Goal: Task Accomplishment & Management: Use online tool/utility

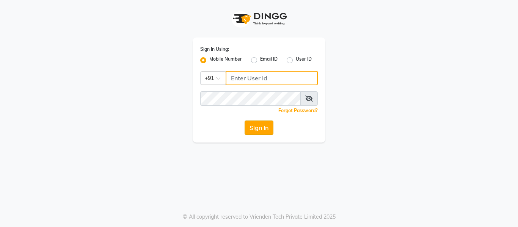
type input "9858967272"
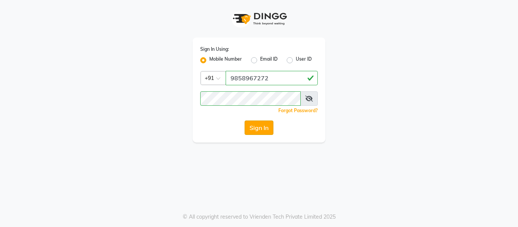
click at [261, 128] on button "Sign In" at bounding box center [258, 128] width 29 height 14
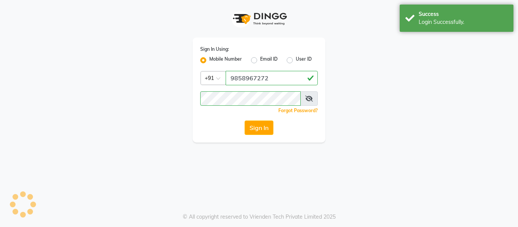
select select "service"
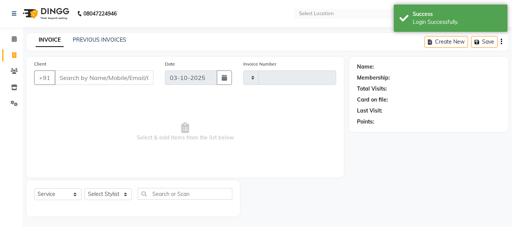
type input "2548"
select select "751"
select select "en"
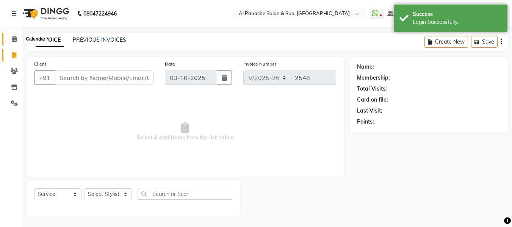
click at [13, 39] on icon at bounding box center [14, 39] width 5 height 6
